Goal: Task Accomplishment & Management: Use online tool/utility

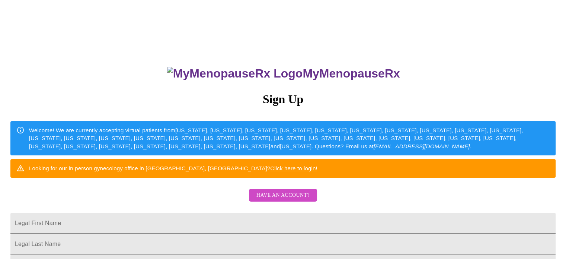
click at [449, 200] on div "MyMenopauseRx Sign Up Welcome! We are currently accepting virtual patients from…" at bounding box center [283, 158] width 560 height 310
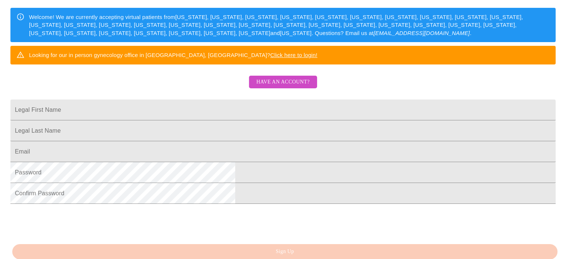
scroll to position [8, 0]
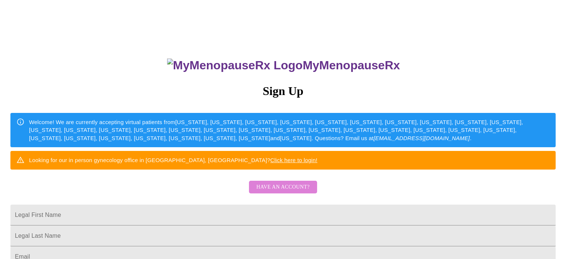
click at [294, 192] on span "Have an account?" at bounding box center [282, 186] width 53 height 9
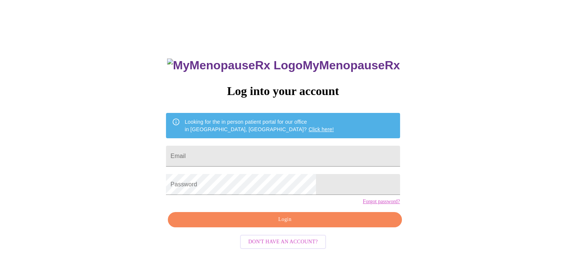
click at [225, 137] on div "MyMenopauseRx Log into your account Looking for the in person patient portal fo…" at bounding box center [283, 176] width 249 height 259
click at [228, 155] on input "Email" at bounding box center [283, 156] width 234 height 21
type input "[EMAIL_ADDRESS][DOMAIN_NAME]"
click at [309, 224] on span "Login" at bounding box center [284, 219] width 217 height 9
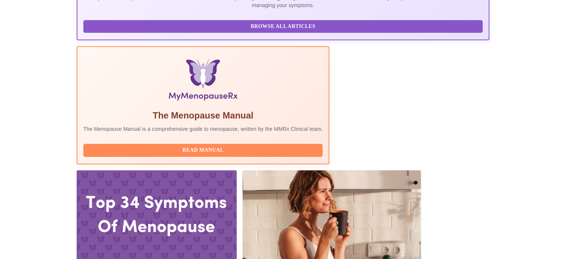
scroll to position [261, 0]
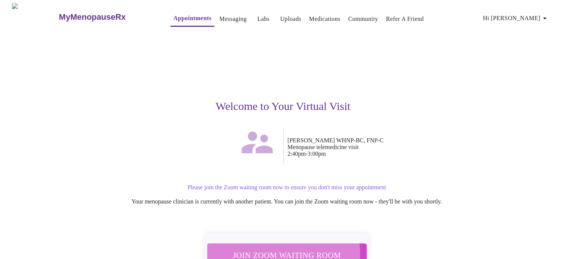
click at [281, 249] on span "Join Zoom Waiting Room" at bounding box center [287, 255] width 140 height 14
